Goal: Task Accomplishment & Management: Use online tool/utility

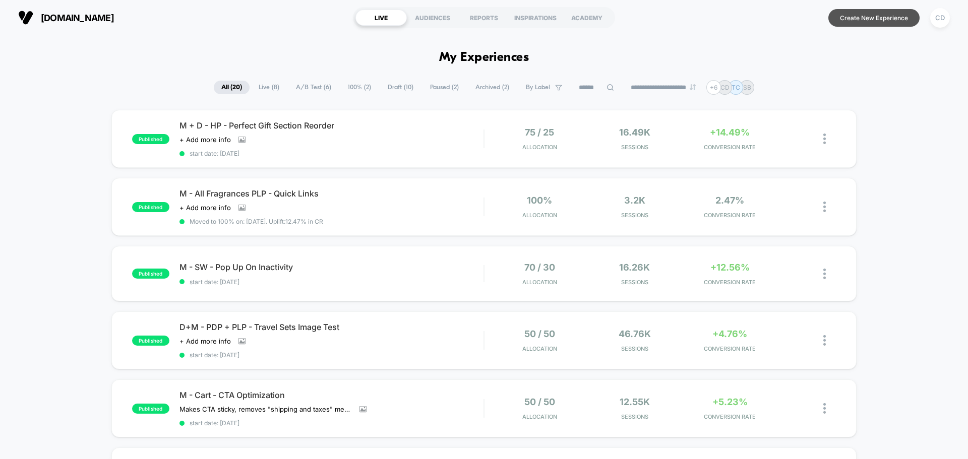
click at [868, 17] on button "Create New Experience" at bounding box center [873, 18] width 91 height 18
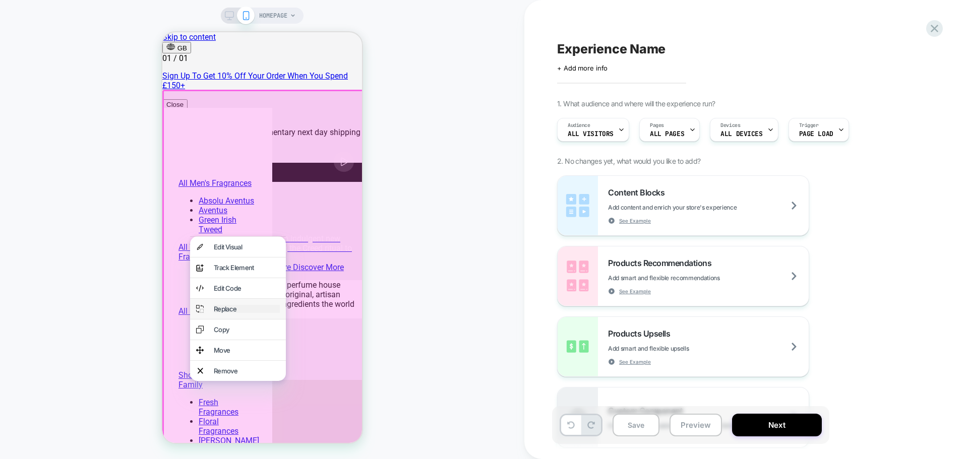
click at [222, 313] on div "Replace" at bounding box center [247, 309] width 66 height 8
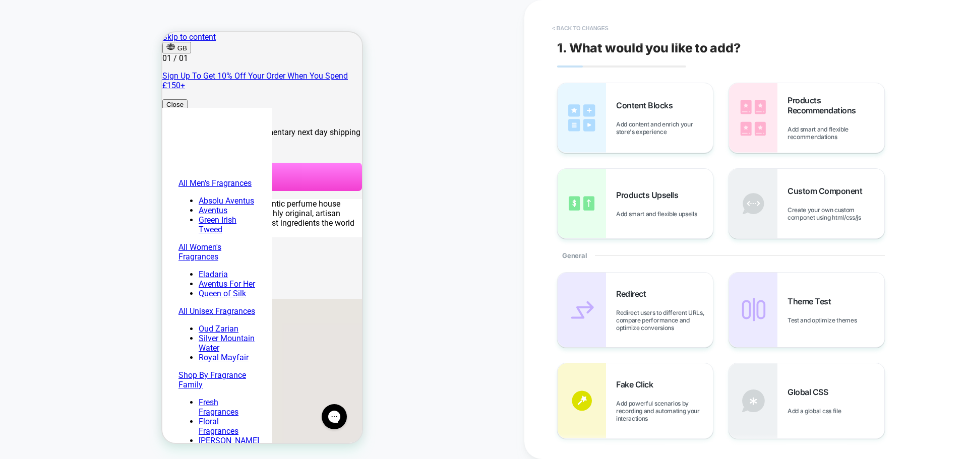
click at [577, 27] on button "< Back to changes" at bounding box center [580, 28] width 67 height 16
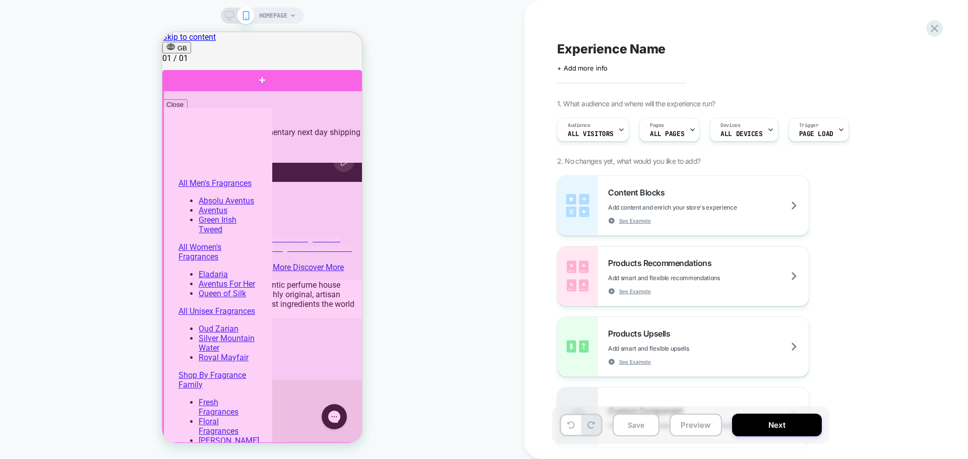
click at [257, 279] on div at bounding box center [263, 267] width 200 height 353
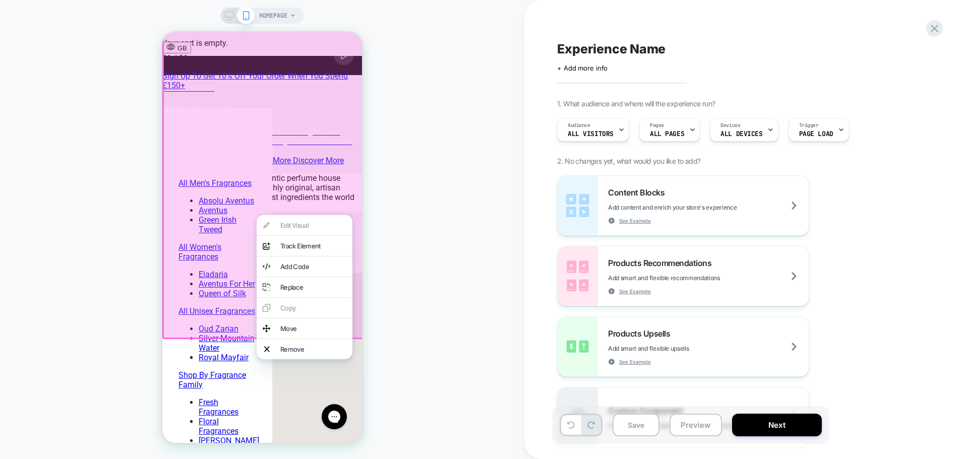
scroll to position [202, 0]
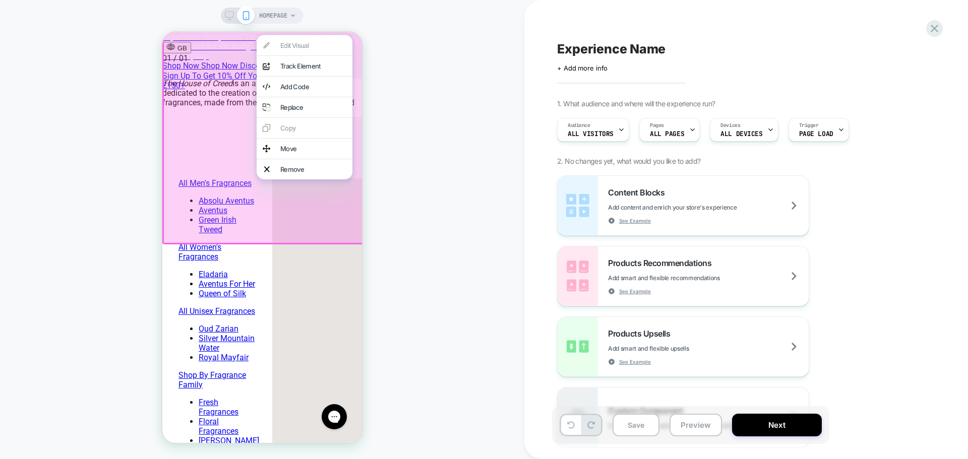
click at [192, 220] on div at bounding box center [263, 66] width 203 height 356
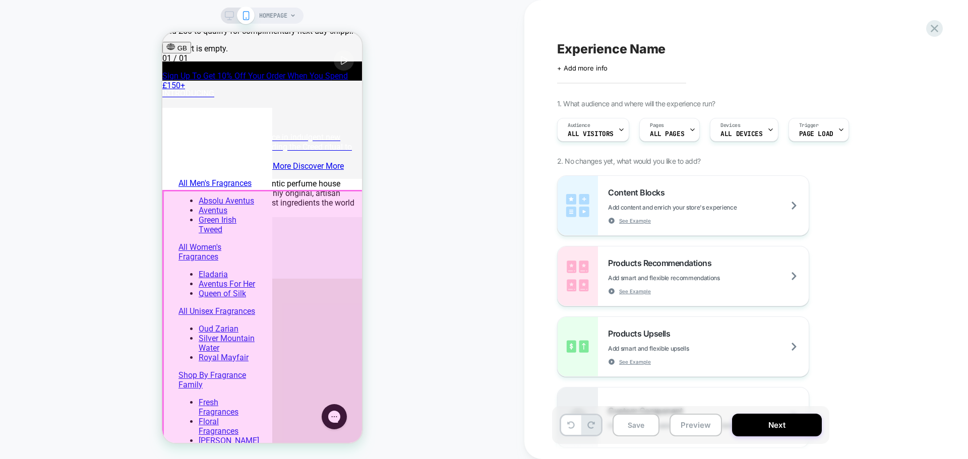
scroll to position [101, 0]
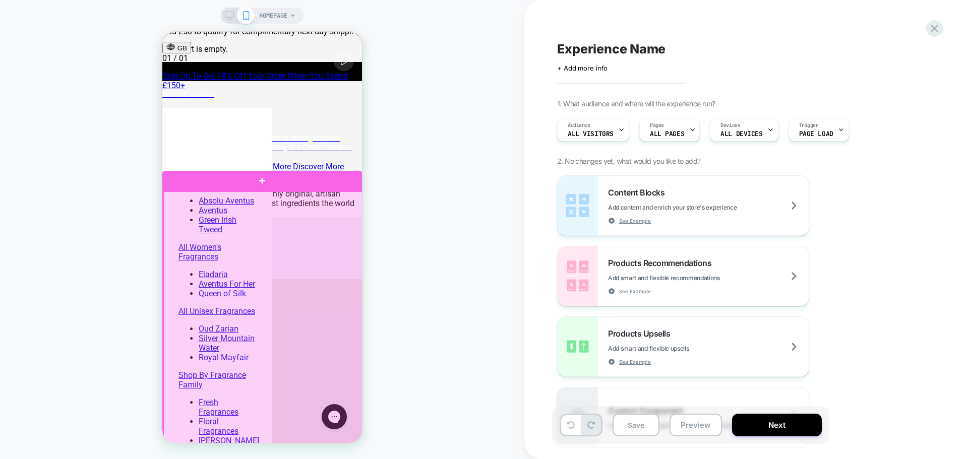
click at [198, 321] on div at bounding box center [263, 368] width 200 height 353
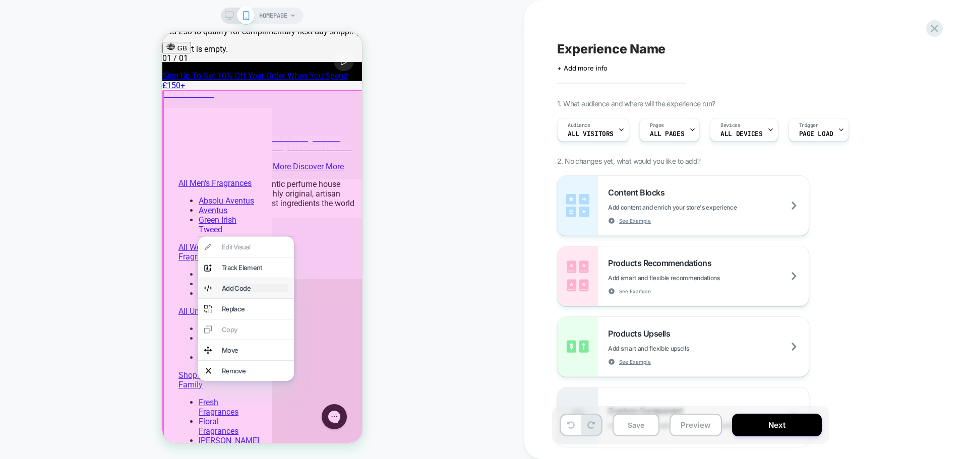
click at [235, 289] on div "Add Code" at bounding box center [255, 288] width 66 height 8
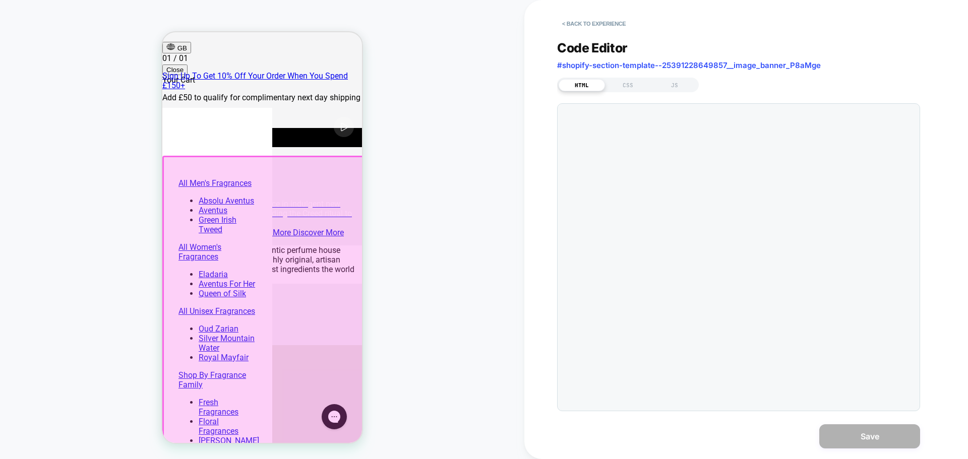
scroll to position [29, 0]
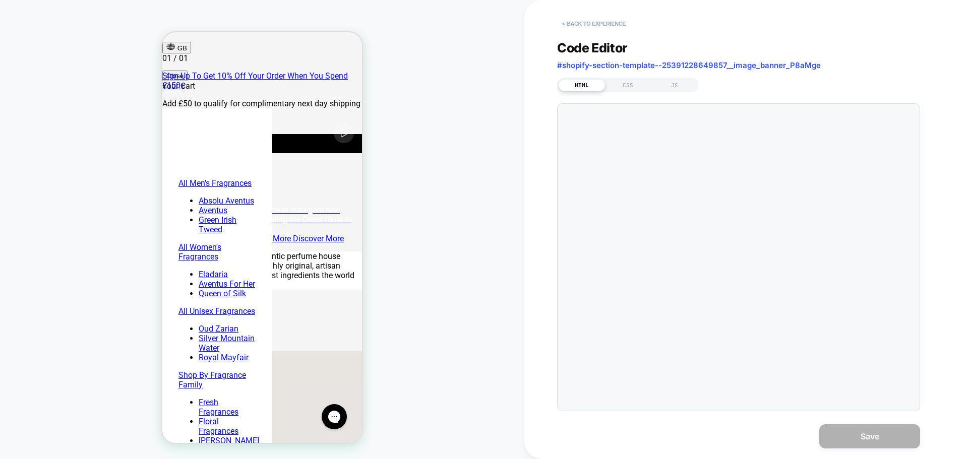
click at [586, 23] on button "< Back to experience" at bounding box center [594, 24] width 74 height 16
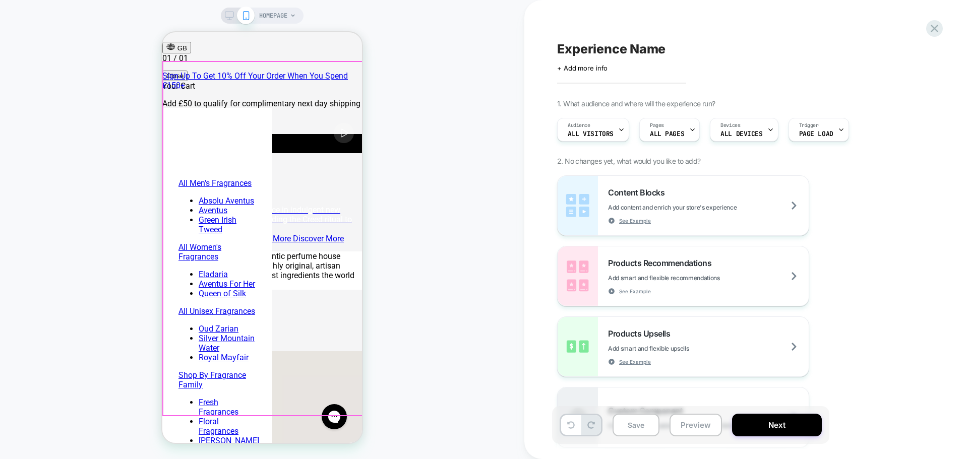
click at [265, 243] on div "INTRODUCING Body Luxuries Experience exceptional fragrance in indulgent new exp…" at bounding box center [262, 202] width 200 height 82
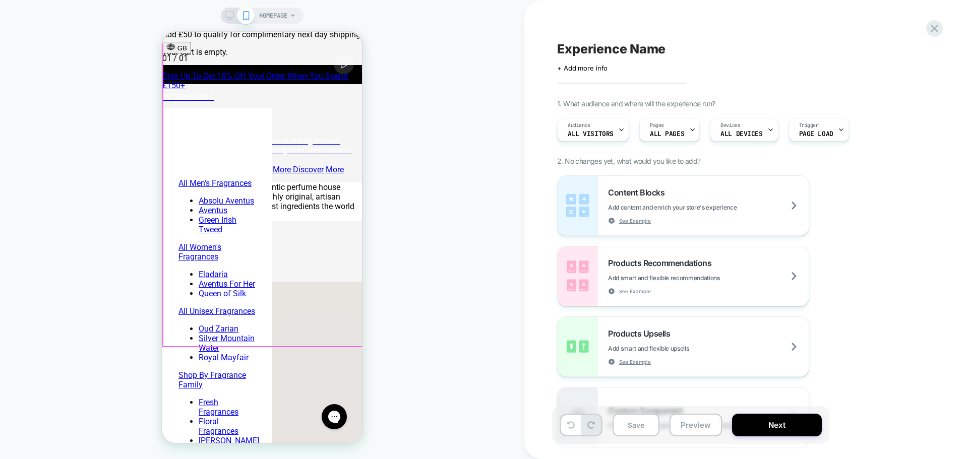
scroll to position [180, 0]
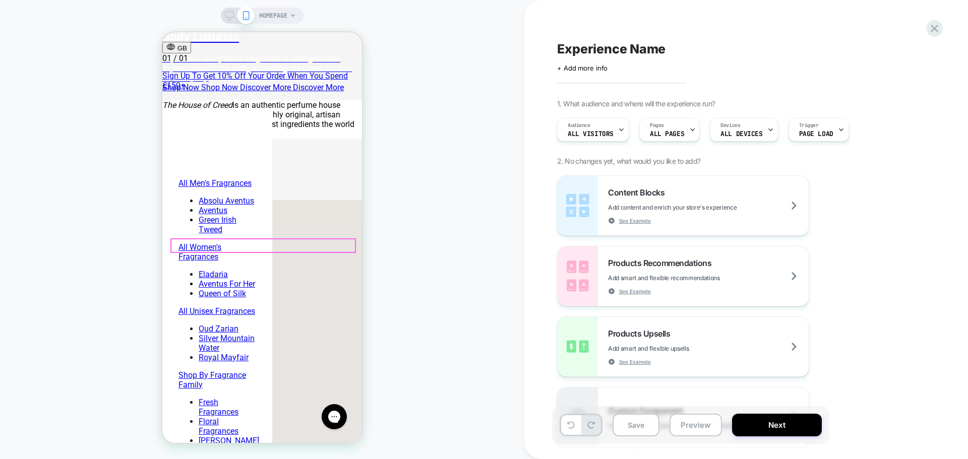
click at [205, 92] on div "Shop Now Shop Now Discover More Discover More" at bounding box center [262, 88] width 200 height 10
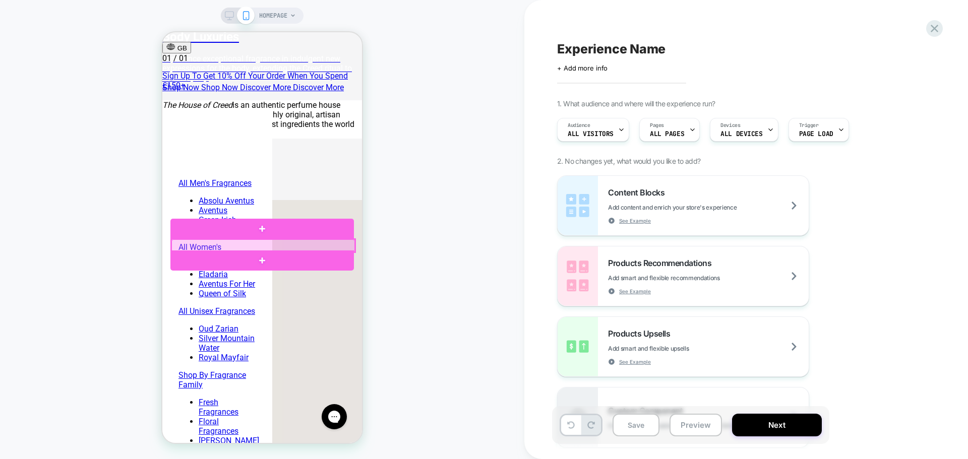
click at [199, 242] on div at bounding box center [262, 245] width 183 height 13
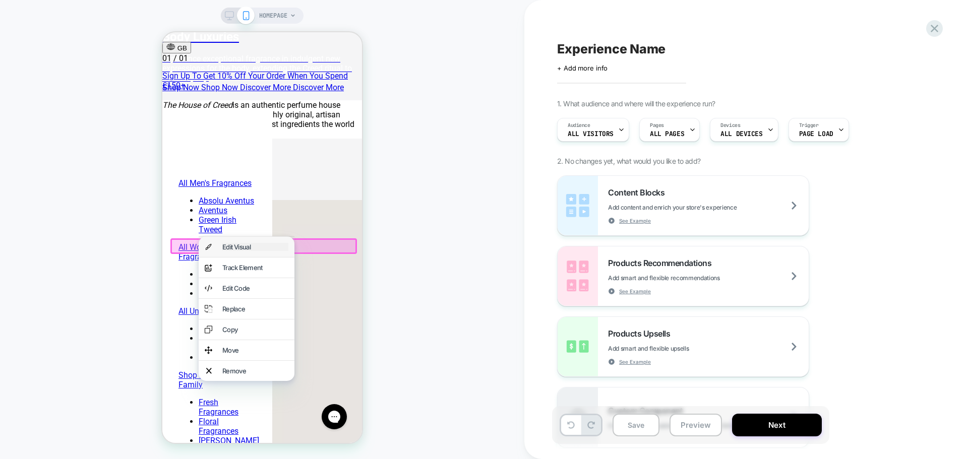
click at [229, 246] on div "Edit Visual" at bounding box center [255, 247] width 66 height 8
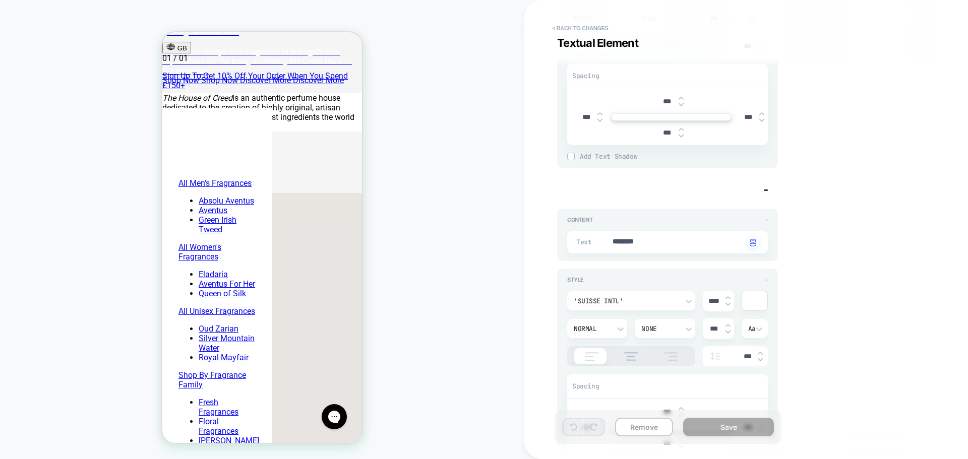
scroll to position [19, 0]
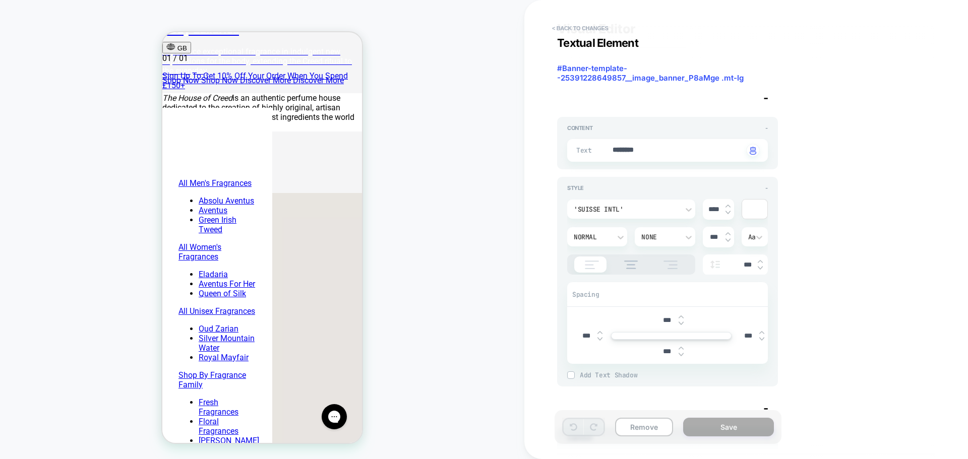
type textarea "*"
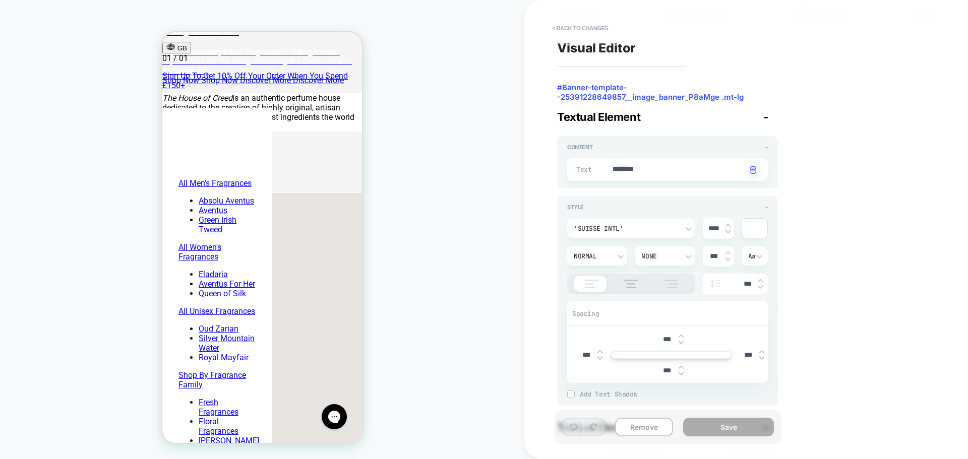
click at [199, 85] on span "Shop Now" at bounding box center [180, 81] width 37 height 10
click at [579, 28] on button "< Back to changes" at bounding box center [580, 28] width 67 height 16
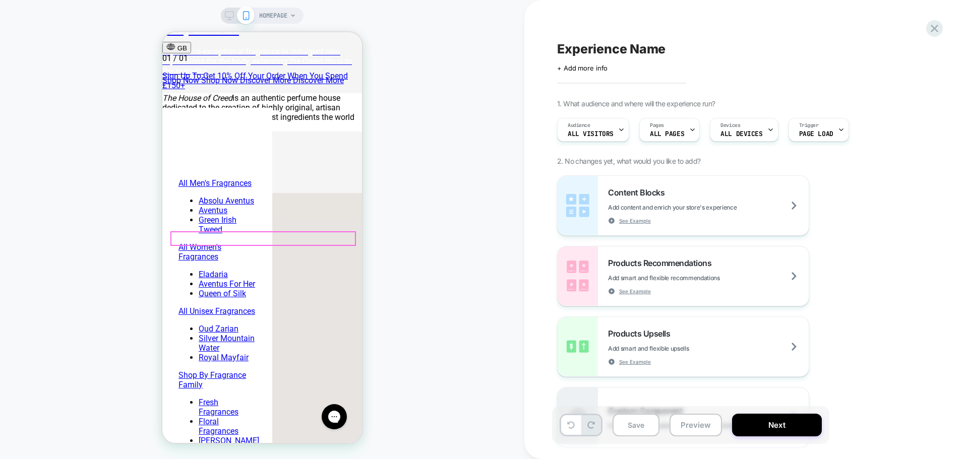
click at [199, 85] on span "Shop Now" at bounding box center [180, 81] width 37 height 10
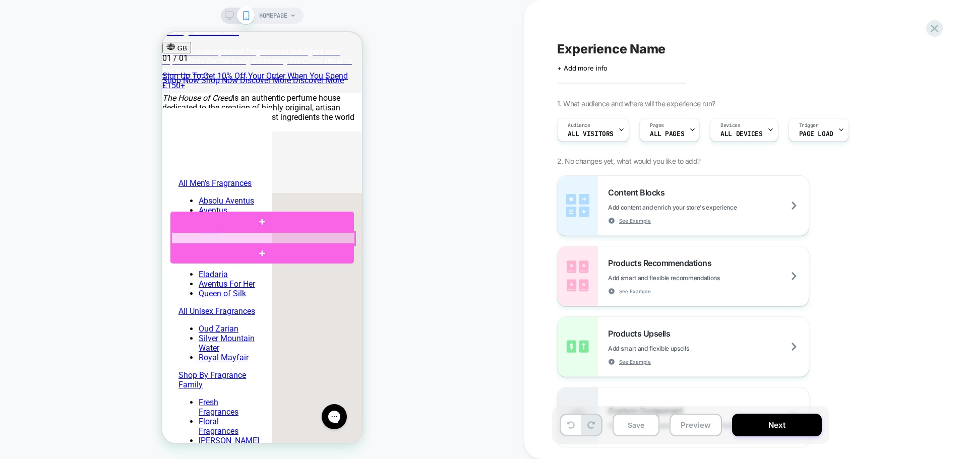
click at [196, 237] on div at bounding box center [262, 238] width 183 height 13
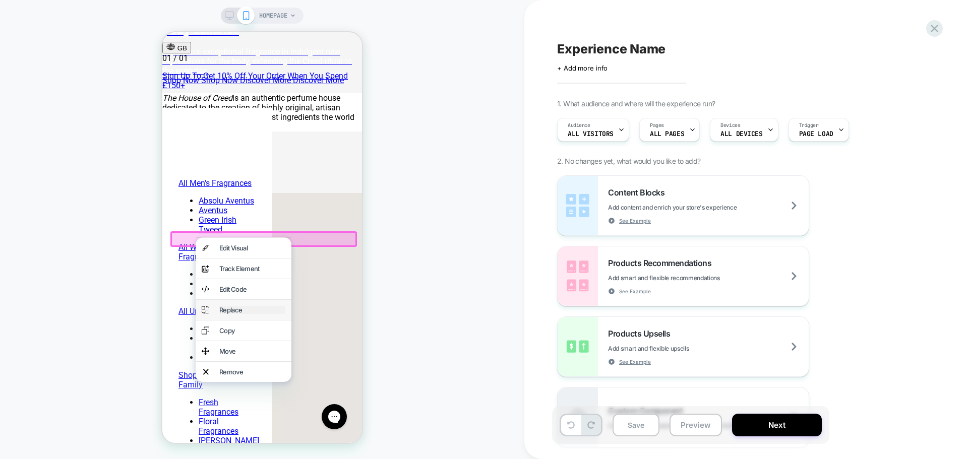
click at [224, 314] on div "Replace" at bounding box center [252, 310] width 66 height 8
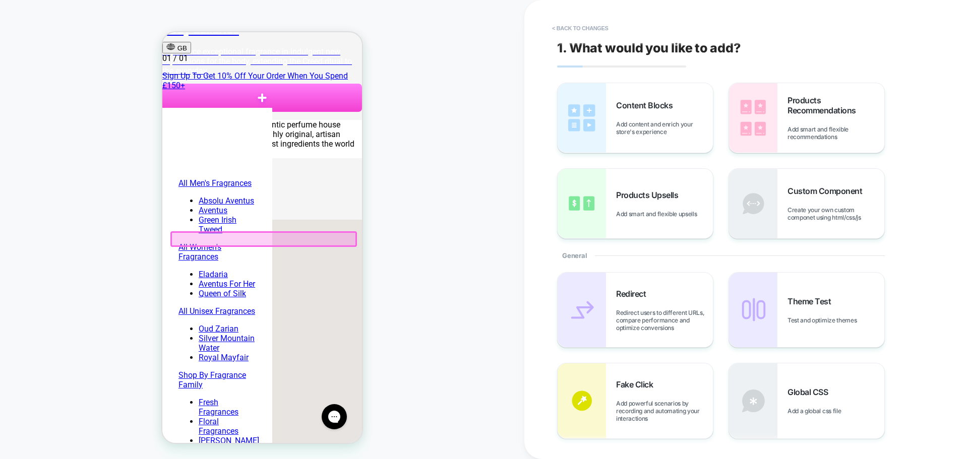
scroll to position [174, 0]
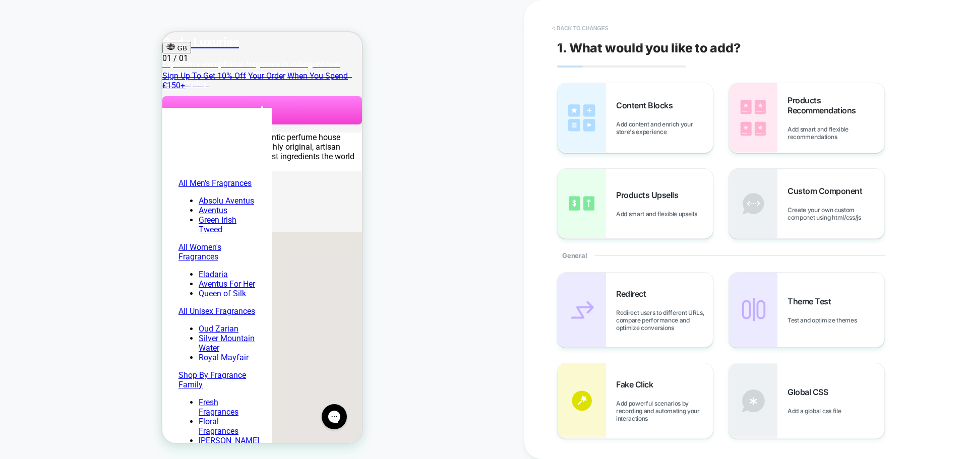
click at [578, 26] on button "< Back to changes" at bounding box center [580, 28] width 67 height 16
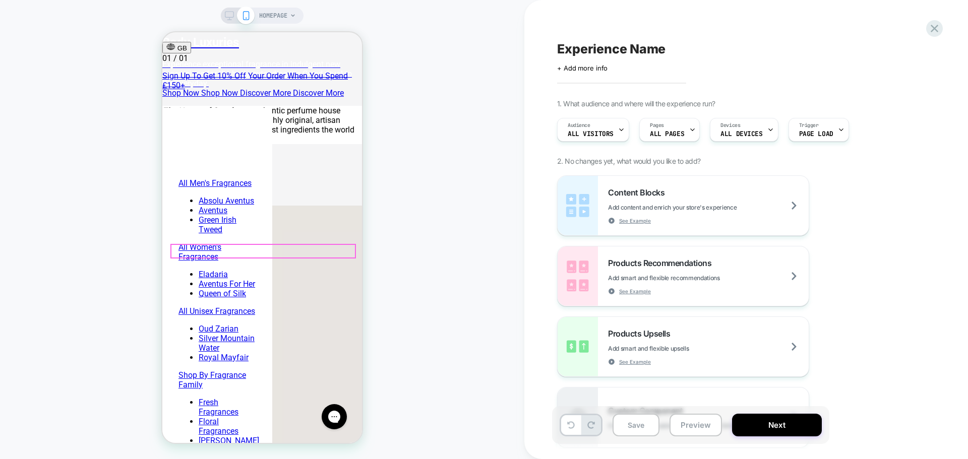
click at [199, 98] on span "Shop Now" at bounding box center [180, 93] width 37 height 10
click at [189, 98] on span "Shop Now" at bounding box center [180, 93] width 37 height 10
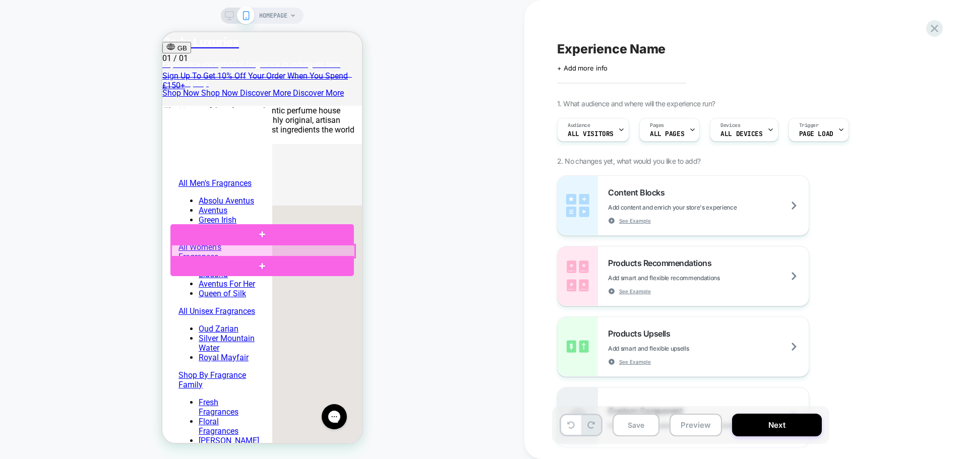
click at [192, 248] on div at bounding box center [262, 251] width 183 height 13
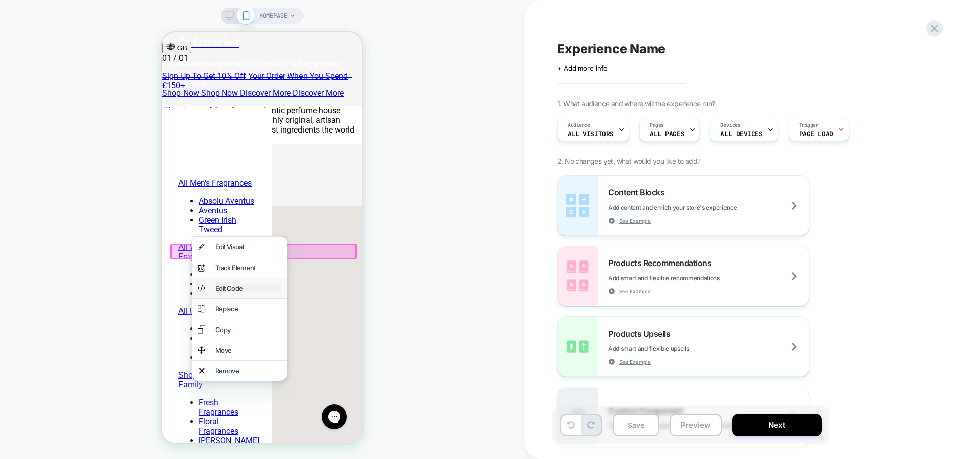
click at [228, 289] on div "Edit Code" at bounding box center [248, 288] width 66 height 8
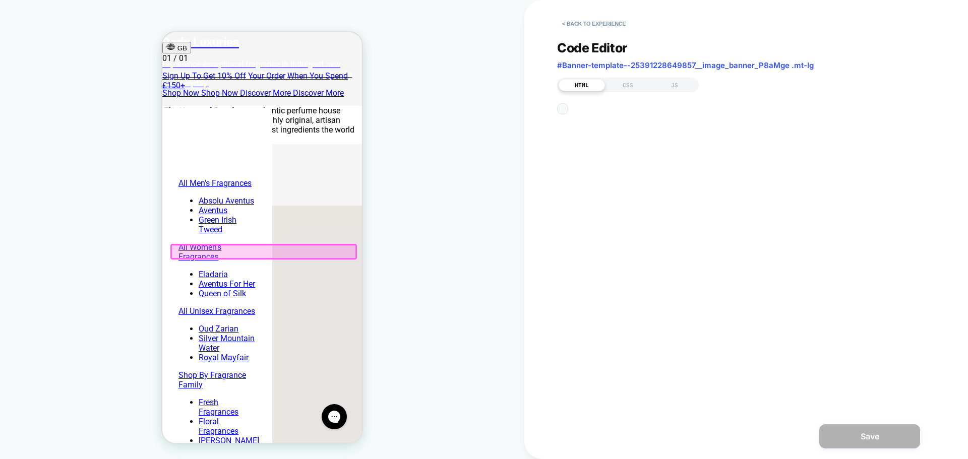
scroll to position [187, 0]
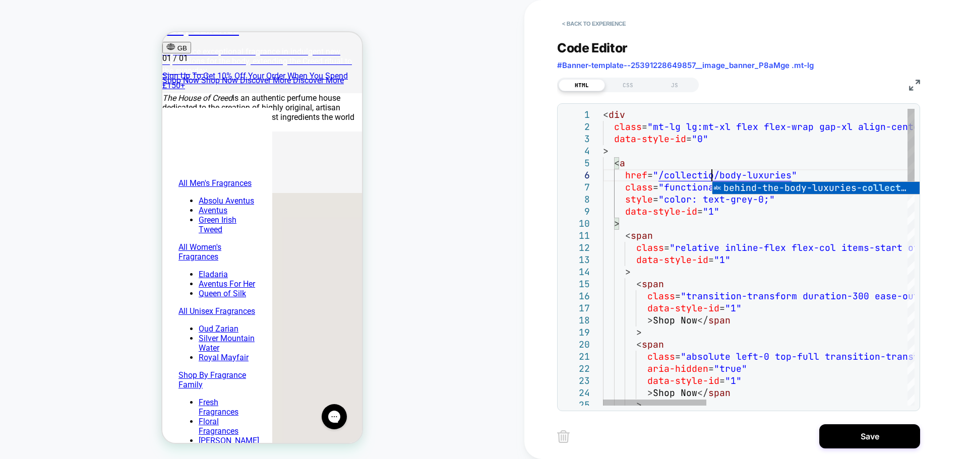
scroll to position [60, 119]
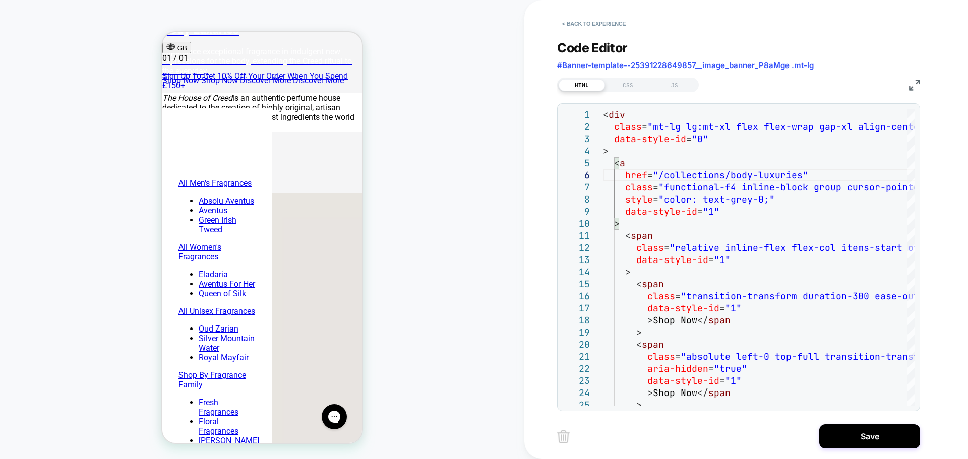
type textarea "**********"
click at [855, 433] on button "Save" at bounding box center [869, 436] width 101 height 24
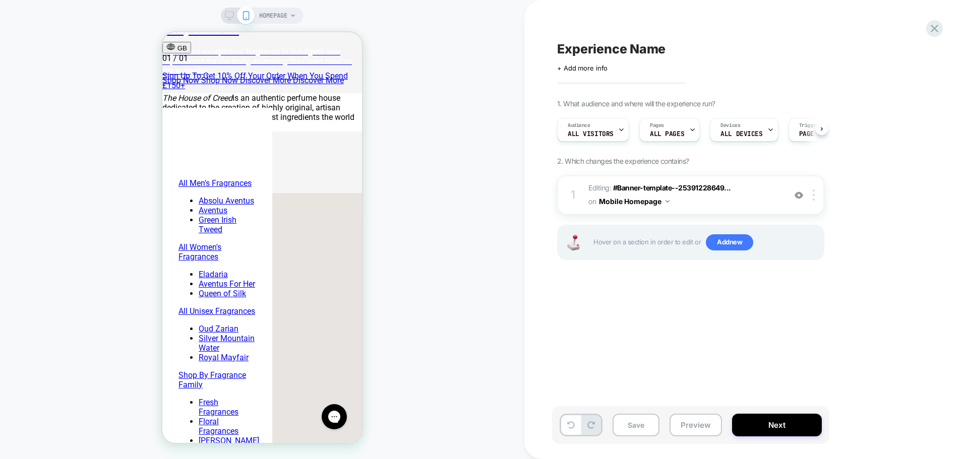
scroll to position [0, 1]
click at [798, 199] on img at bounding box center [798, 195] width 9 height 9
click at [798, 198] on img at bounding box center [798, 195] width 9 height 9
click at [803, 428] on button "Next" at bounding box center [777, 425] width 90 height 23
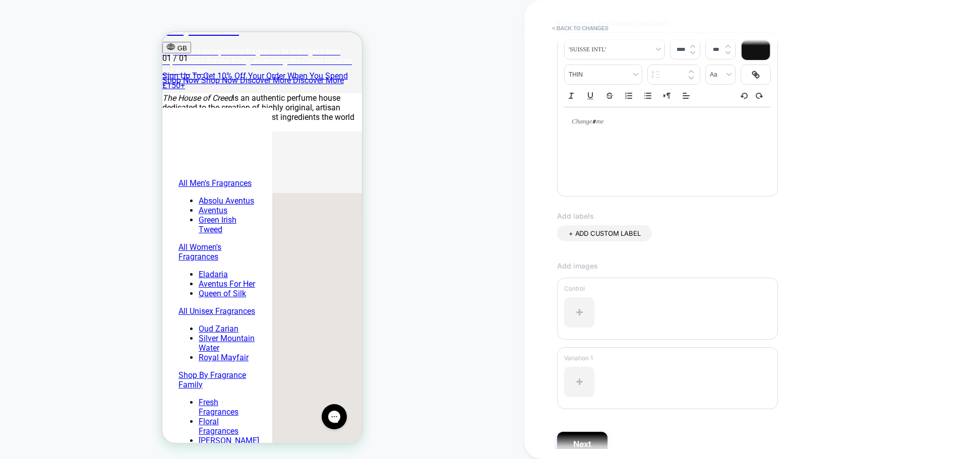
scroll to position [184, 0]
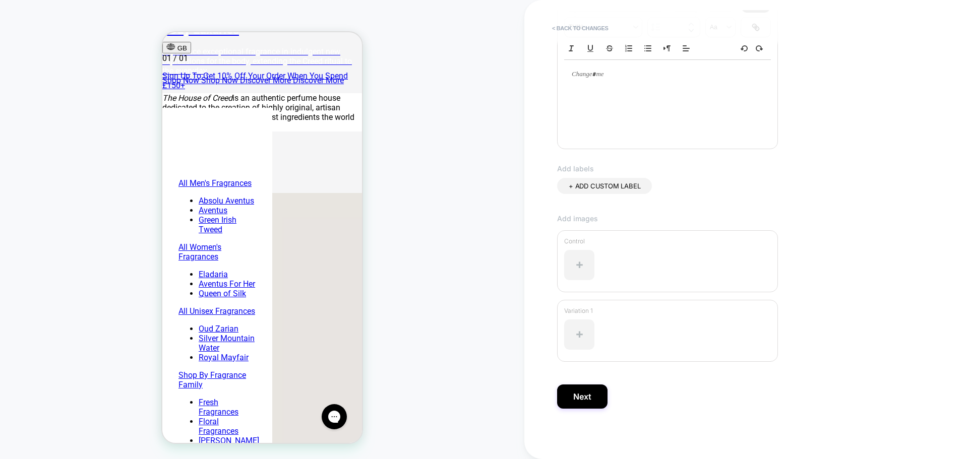
type input "**********"
click at [603, 188] on span "+ ADD CUSTOM LABEL" at bounding box center [604, 186] width 72 height 8
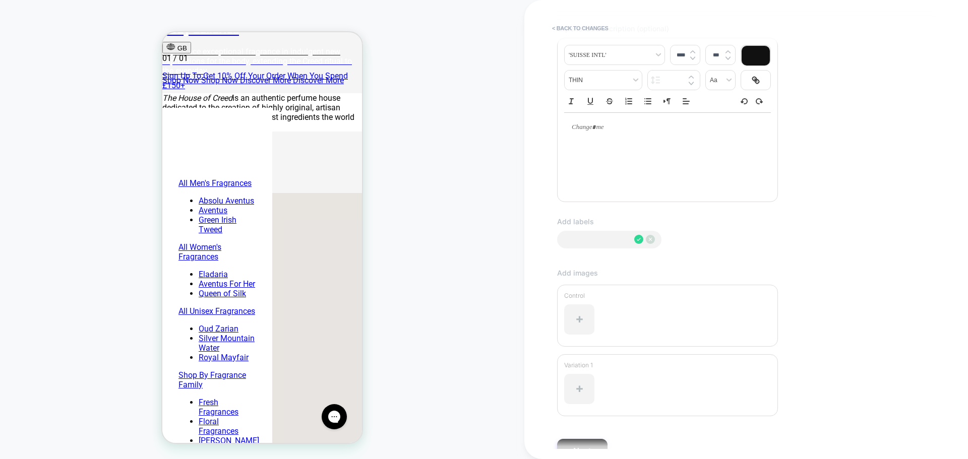
scroll to position [84, 0]
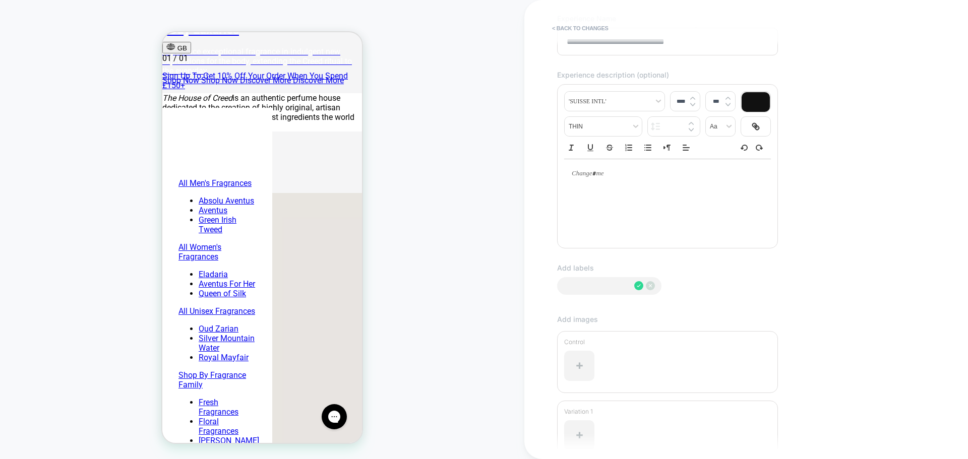
click at [607, 166] on div at bounding box center [667, 173] width 207 height 29
type input "****"
click at [509, 182] on div "**********" at bounding box center [484, 229] width 968 height 459
type input "****"
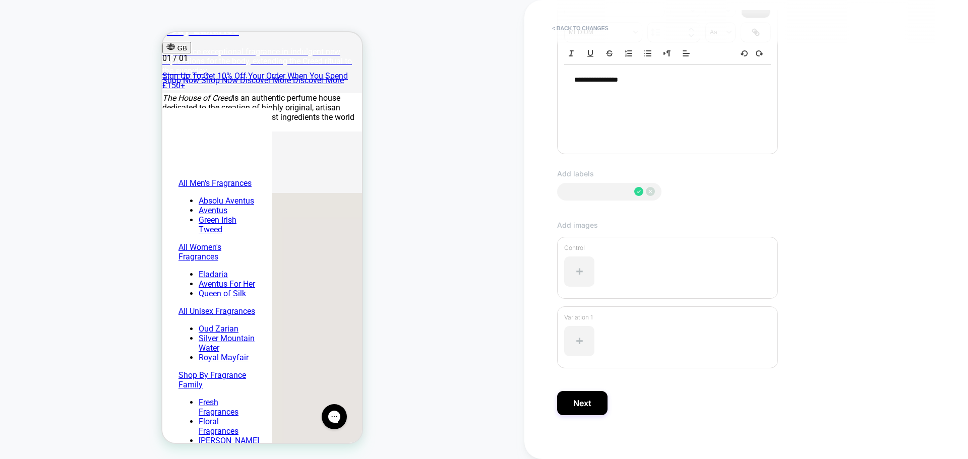
scroll to position [185, 0]
click at [592, 402] on button "Next" at bounding box center [582, 397] width 50 height 24
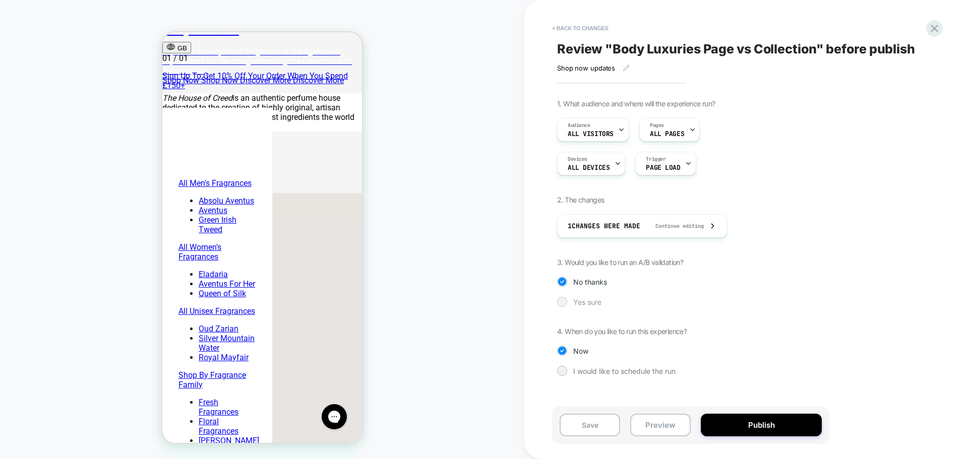
click at [598, 304] on span "Yes sure" at bounding box center [587, 302] width 28 height 9
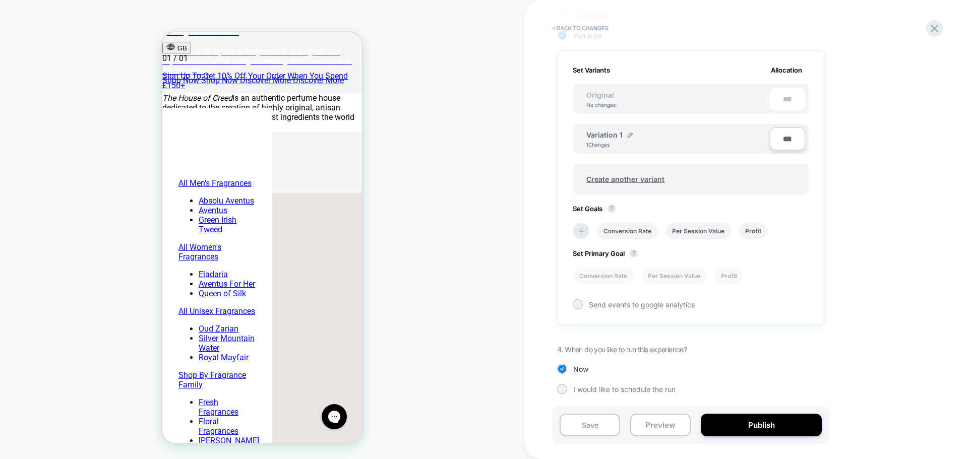
scroll to position [267, 0]
click at [769, 427] on button "Publish" at bounding box center [761, 425] width 121 height 23
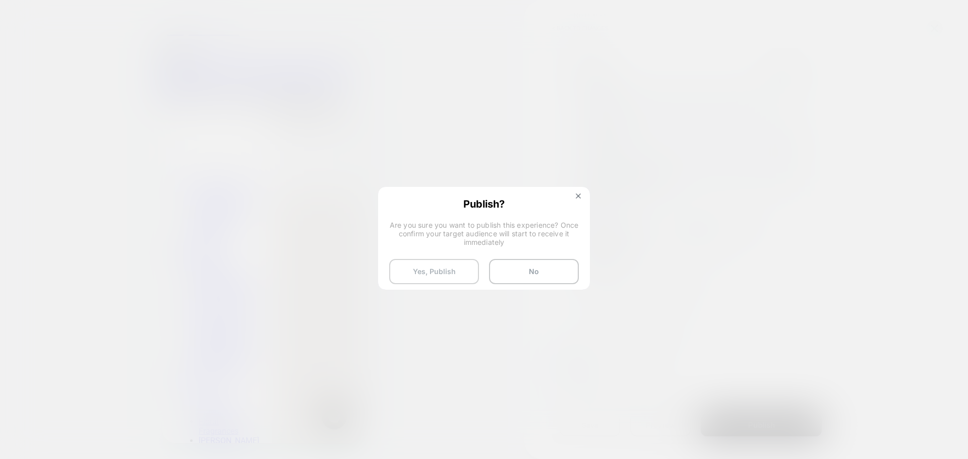
click at [451, 276] on button "Yes, Publish" at bounding box center [434, 271] width 90 height 25
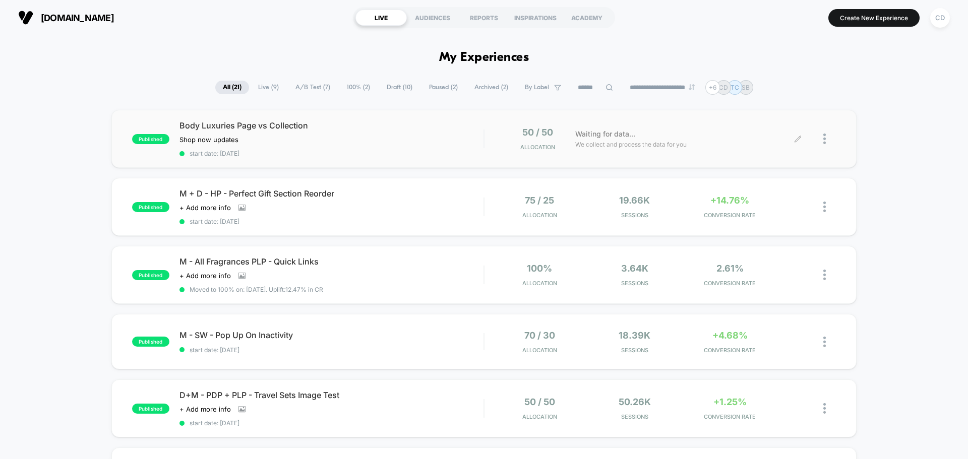
click at [794, 138] on icon at bounding box center [798, 139] width 8 height 8
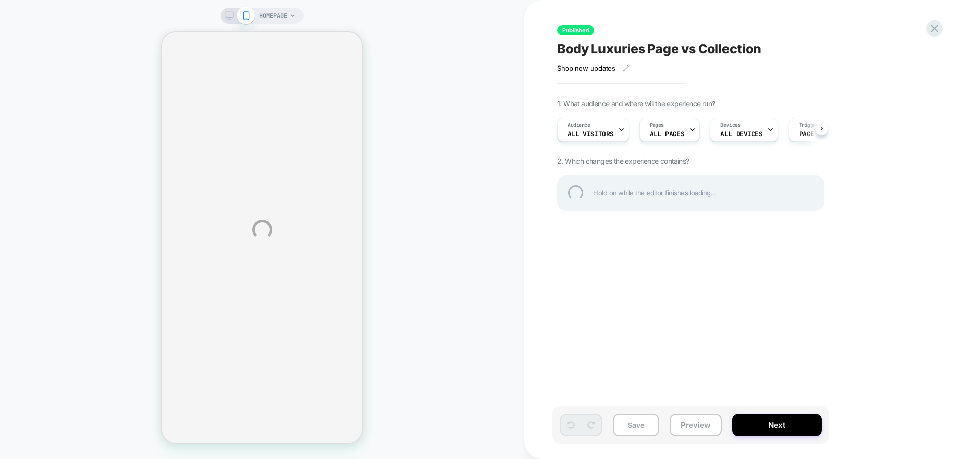
click at [680, 133] on div "HOMEPAGE Published Body Luxuries Page vs Collection Shop now updates﻿ Click to …" at bounding box center [484, 229] width 968 height 459
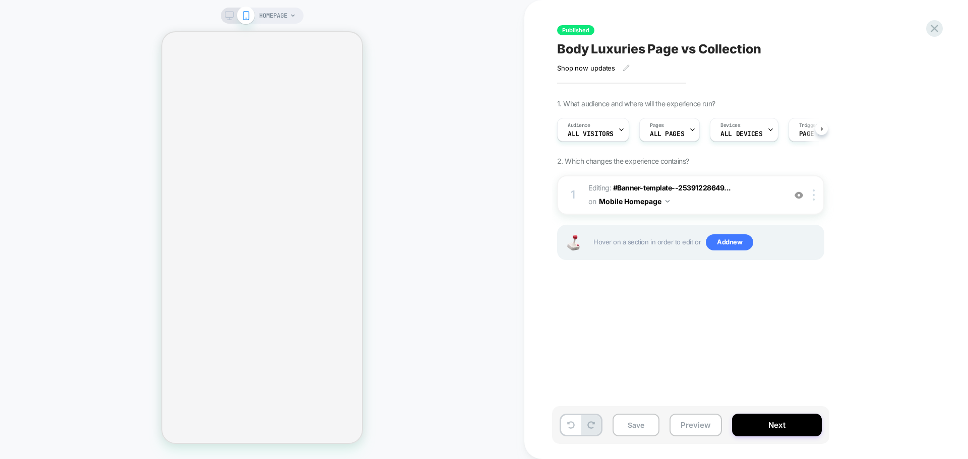
scroll to position [0, 1]
click at [680, 133] on span "ALL PAGES" at bounding box center [666, 134] width 34 height 7
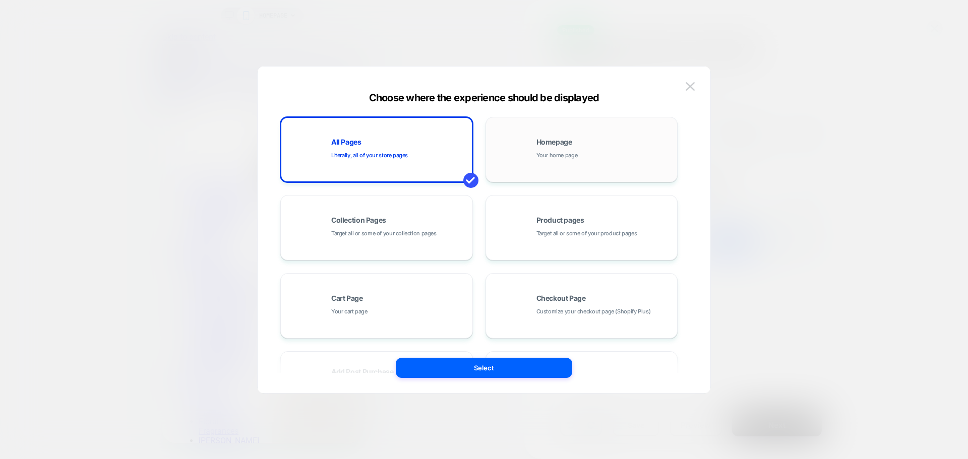
click at [591, 158] on div "Homepage Your home page" at bounding box center [604, 150] width 136 height 22
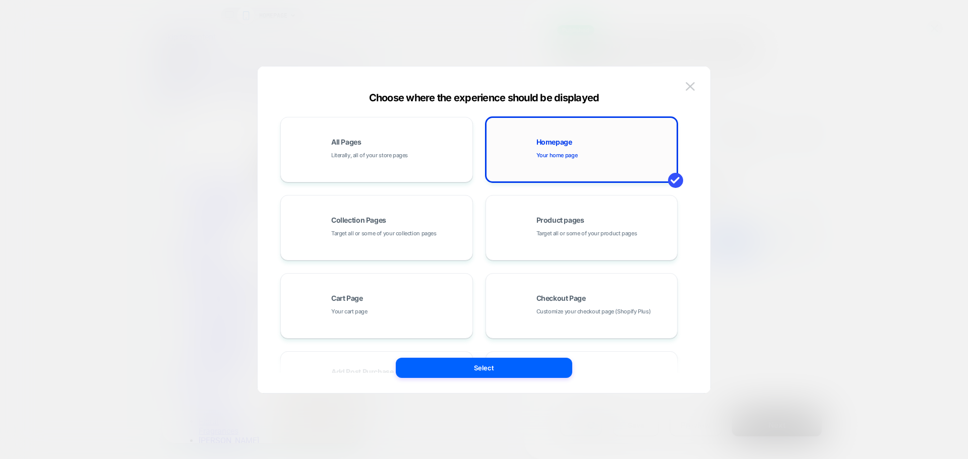
scroll to position [0, 0]
click at [509, 368] on button "Select" at bounding box center [484, 368] width 176 height 20
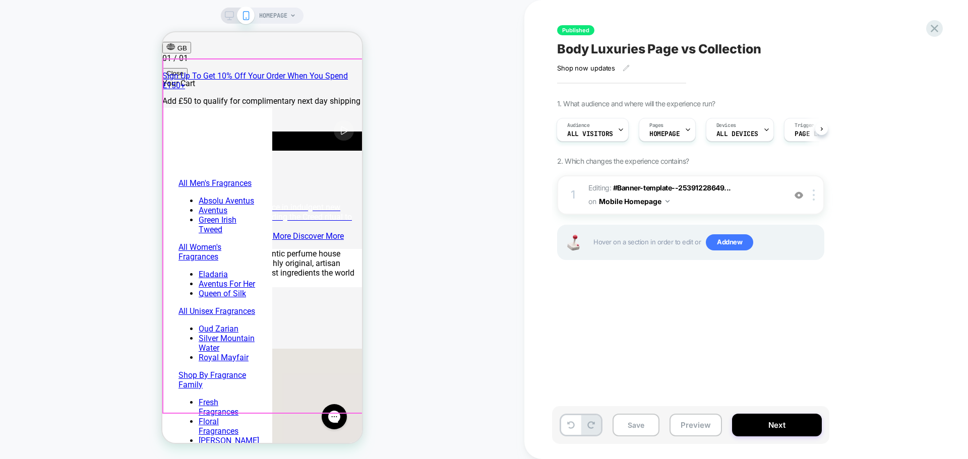
scroll to position [50, 0]
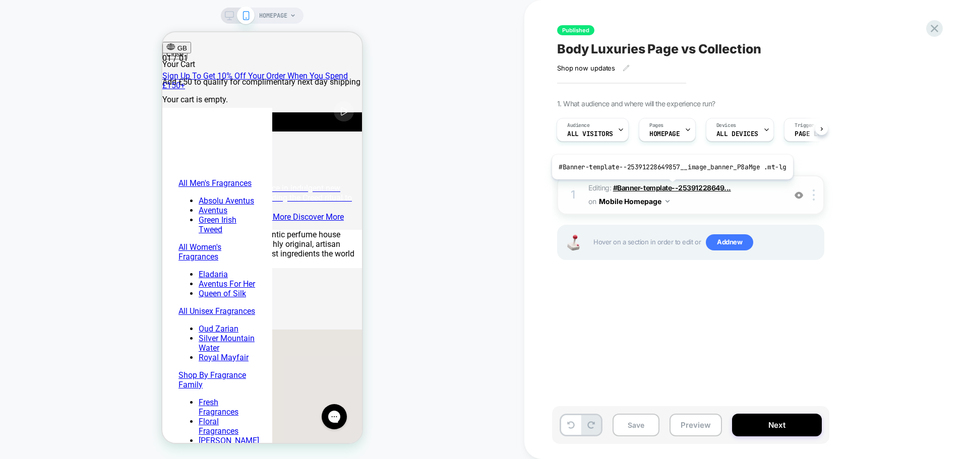
click at [669, 187] on span "#Banner-template--25391228649..." at bounding box center [672, 187] width 118 height 9
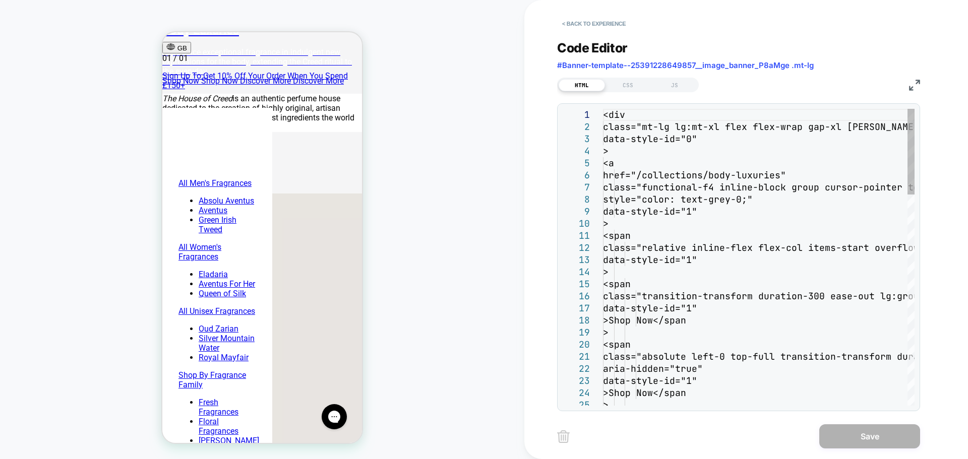
scroll to position [187, 0]
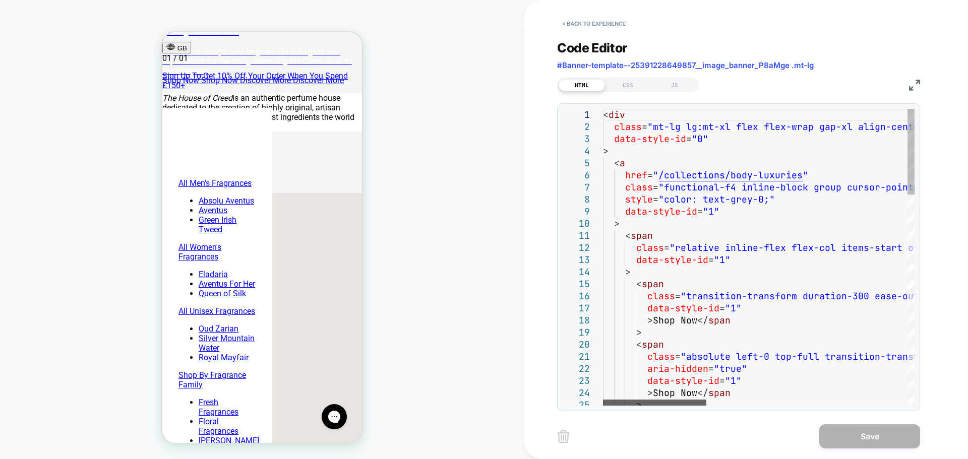
click at [670, 400] on div at bounding box center [654, 403] width 103 height 6
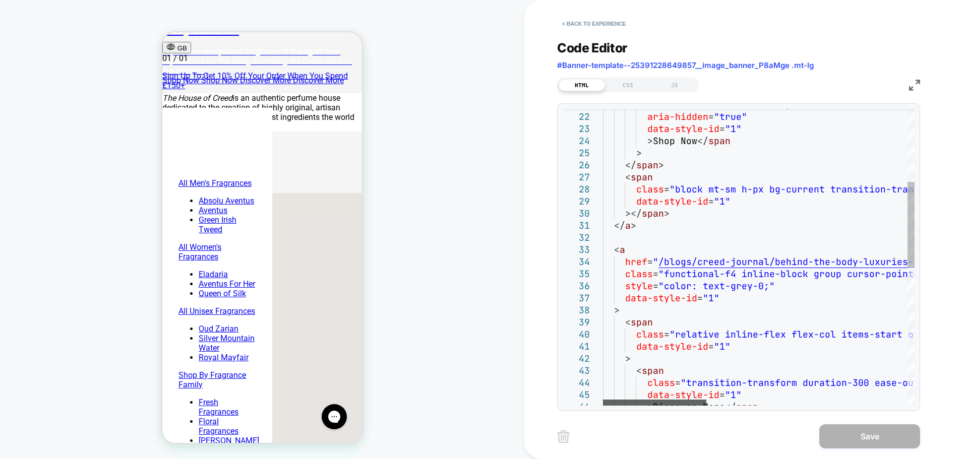
click at [603, 400] on div at bounding box center [654, 403] width 103 height 6
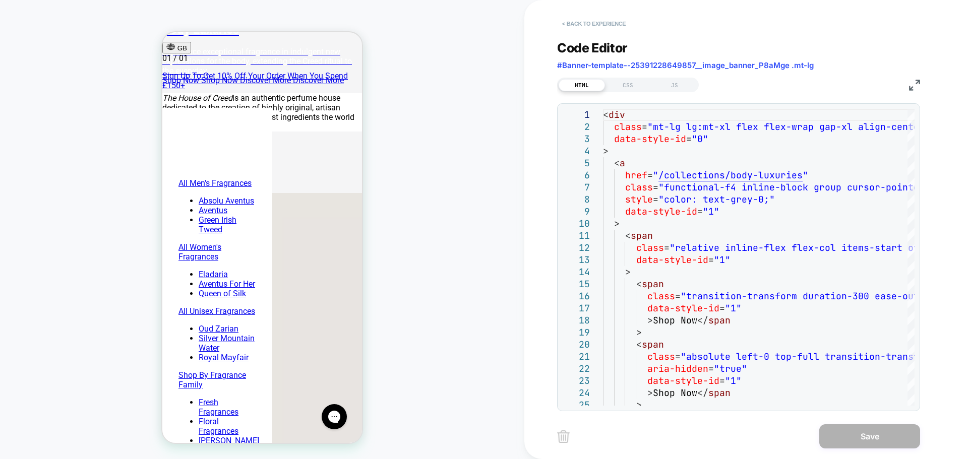
click at [597, 21] on button "< Back to experience" at bounding box center [594, 24] width 74 height 16
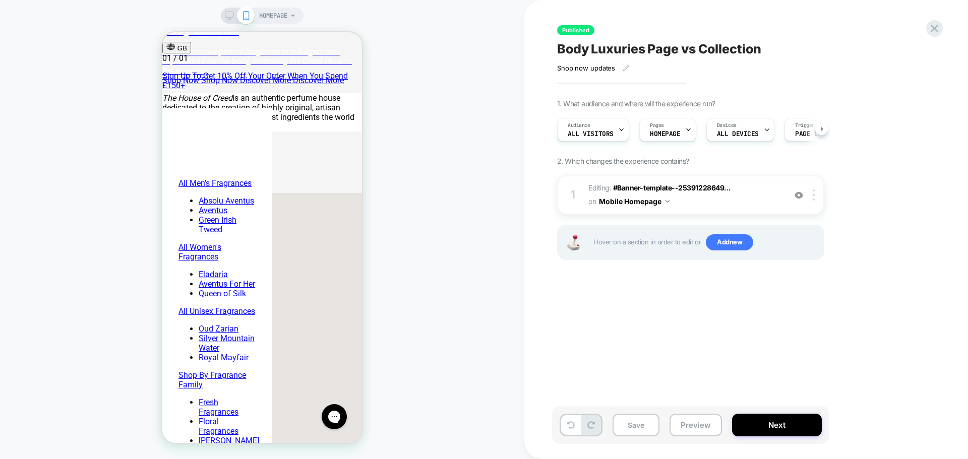
scroll to position [0, 1]
click at [932, 28] on icon at bounding box center [934, 29] width 14 height 14
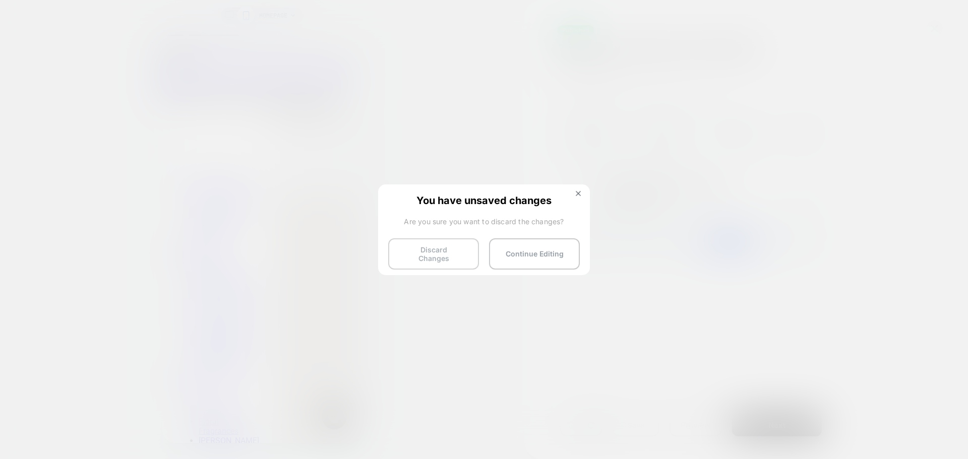
click at [441, 252] on button "Discard Changes" at bounding box center [433, 253] width 91 height 31
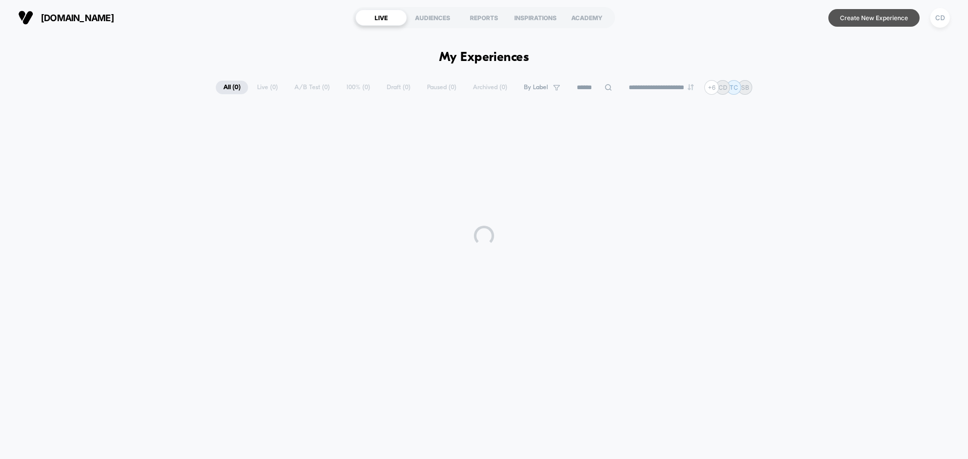
click at [888, 17] on button "Create New Experience" at bounding box center [873, 18] width 91 height 18
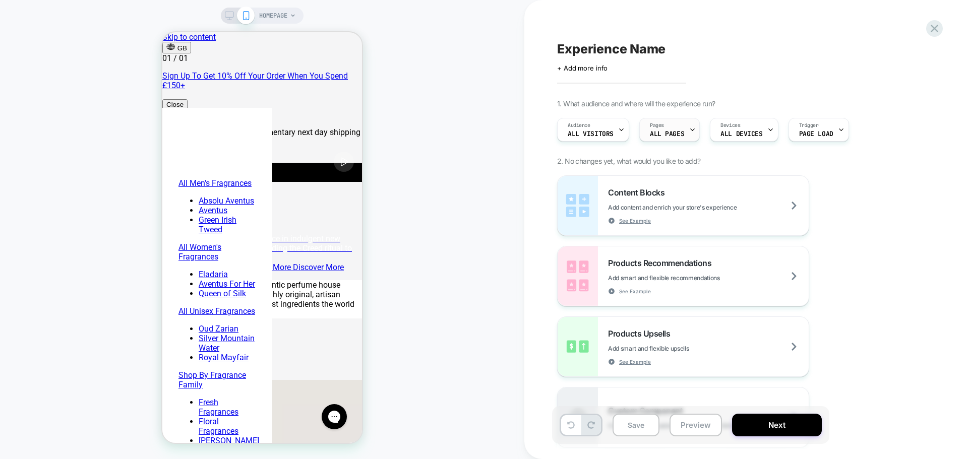
click at [672, 134] on span "ALL PAGES" at bounding box center [667, 134] width 34 height 7
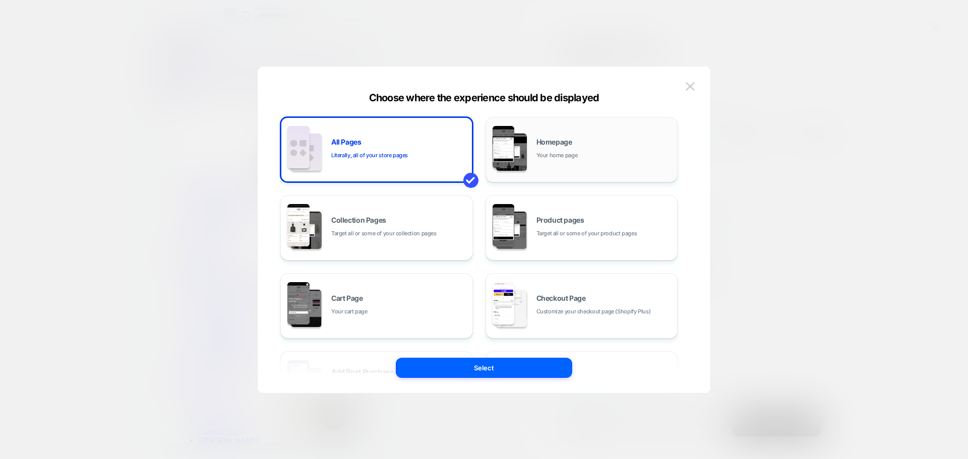
click at [577, 160] on span "Your home page" at bounding box center [556, 156] width 41 height 10
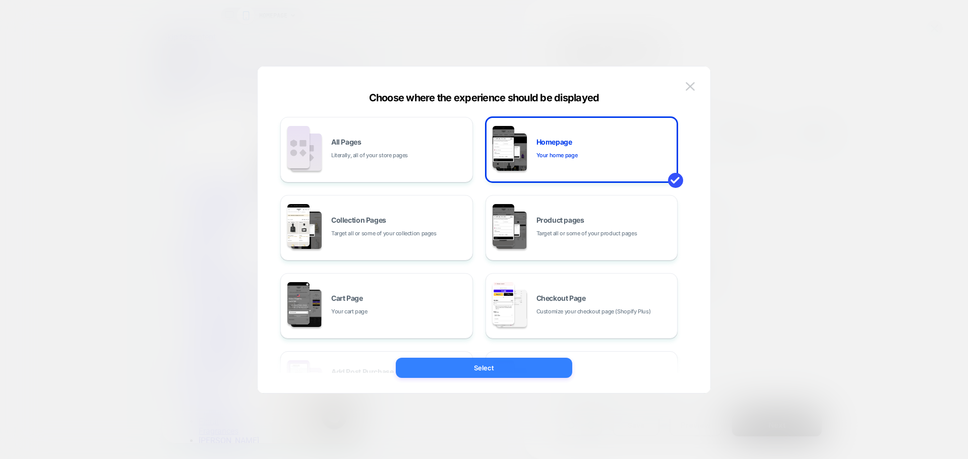
click at [493, 369] on button "Select" at bounding box center [484, 368] width 176 height 20
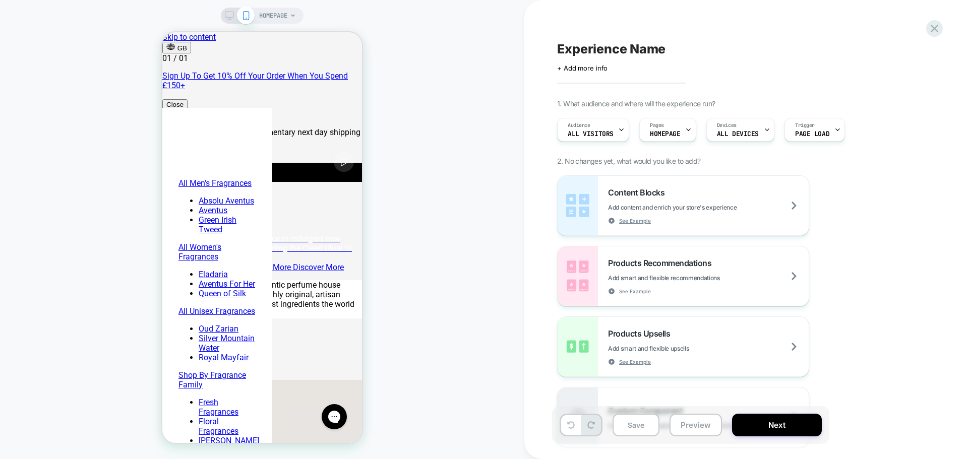
click at [250, 14] on icon at bounding box center [245, 15] width 9 height 9
click at [277, 14] on span "HOMEPAGE" at bounding box center [273, 16] width 28 height 16
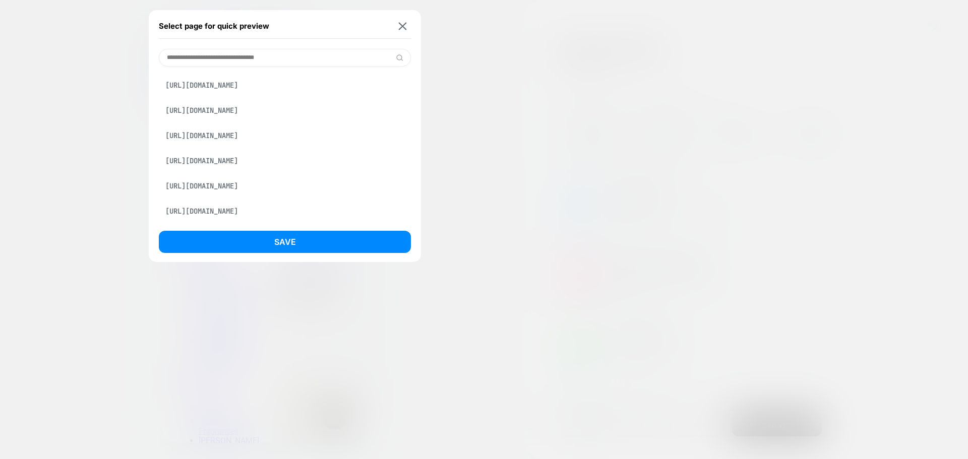
scroll to position [231, 0]
click at [406, 22] on button at bounding box center [402, 26] width 13 height 9
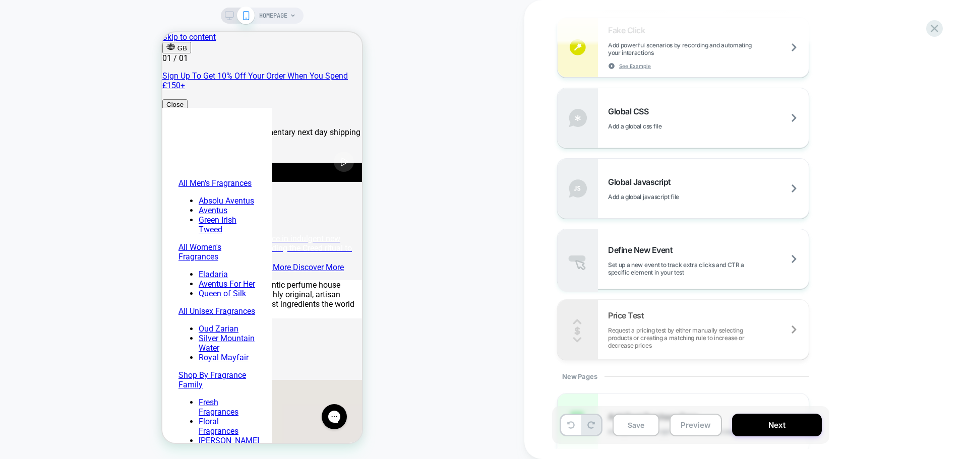
scroll to position [665, 0]
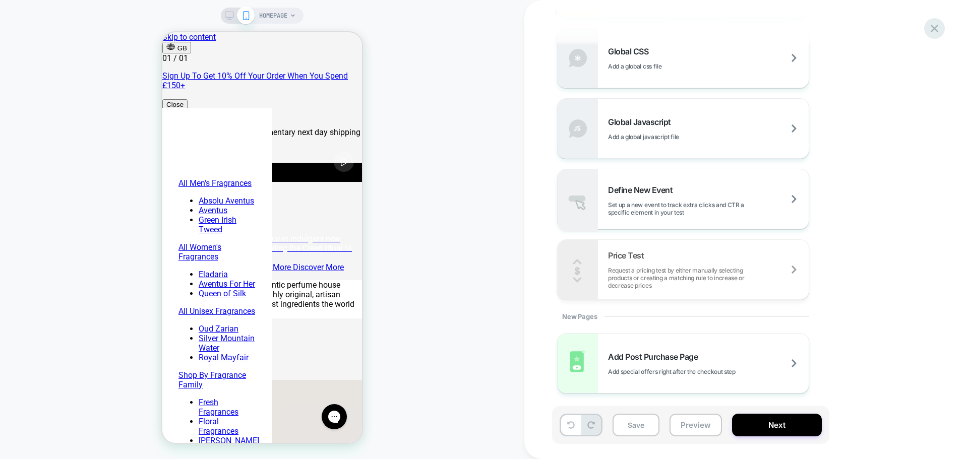
click at [940, 28] on icon at bounding box center [934, 29] width 14 height 14
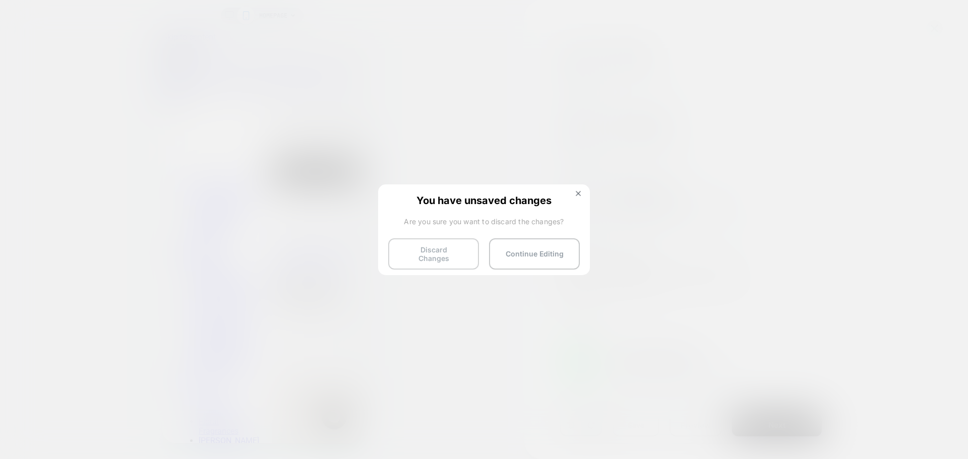
click at [442, 255] on button "Discard Changes" at bounding box center [433, 253] width 91 height 31
